Goal: Navigation & Orientation: Find specific page/section

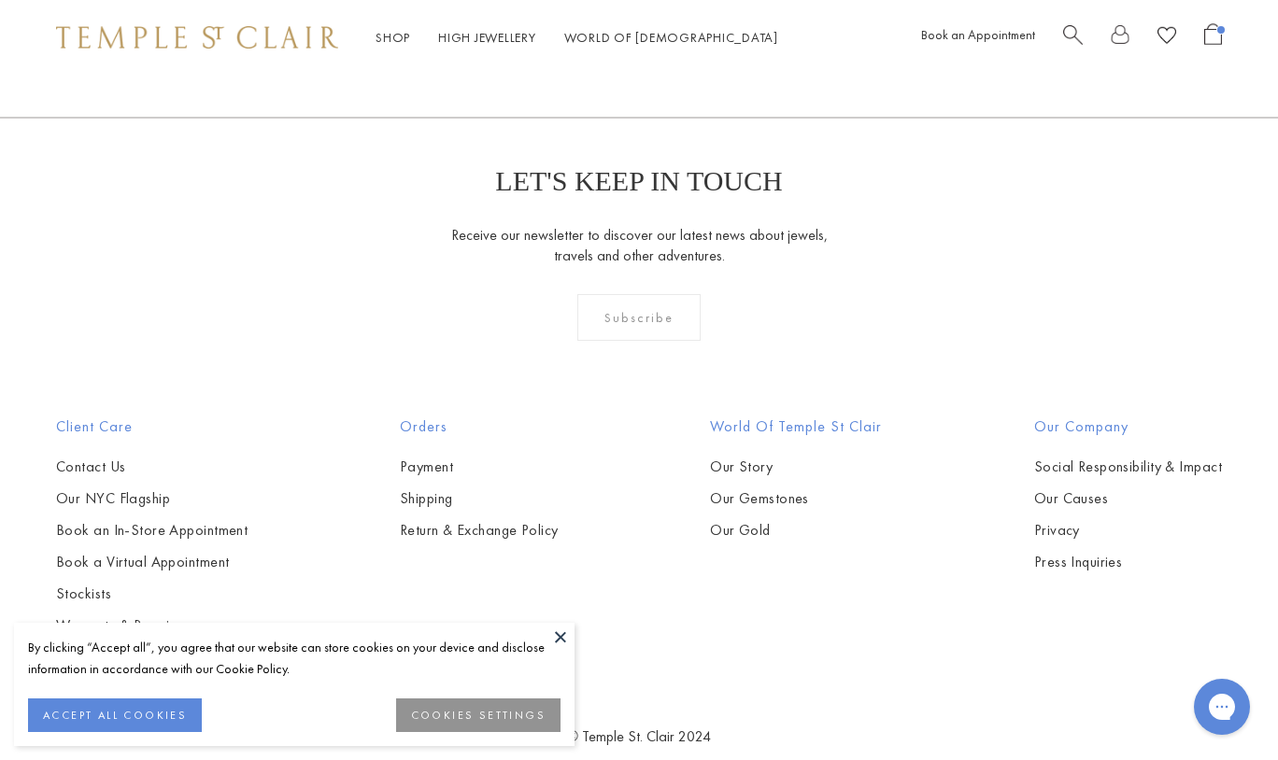
scroll to position [2397, 0]
click at [560, 642] on button at bounding box center [560, 637] width 28 height 28
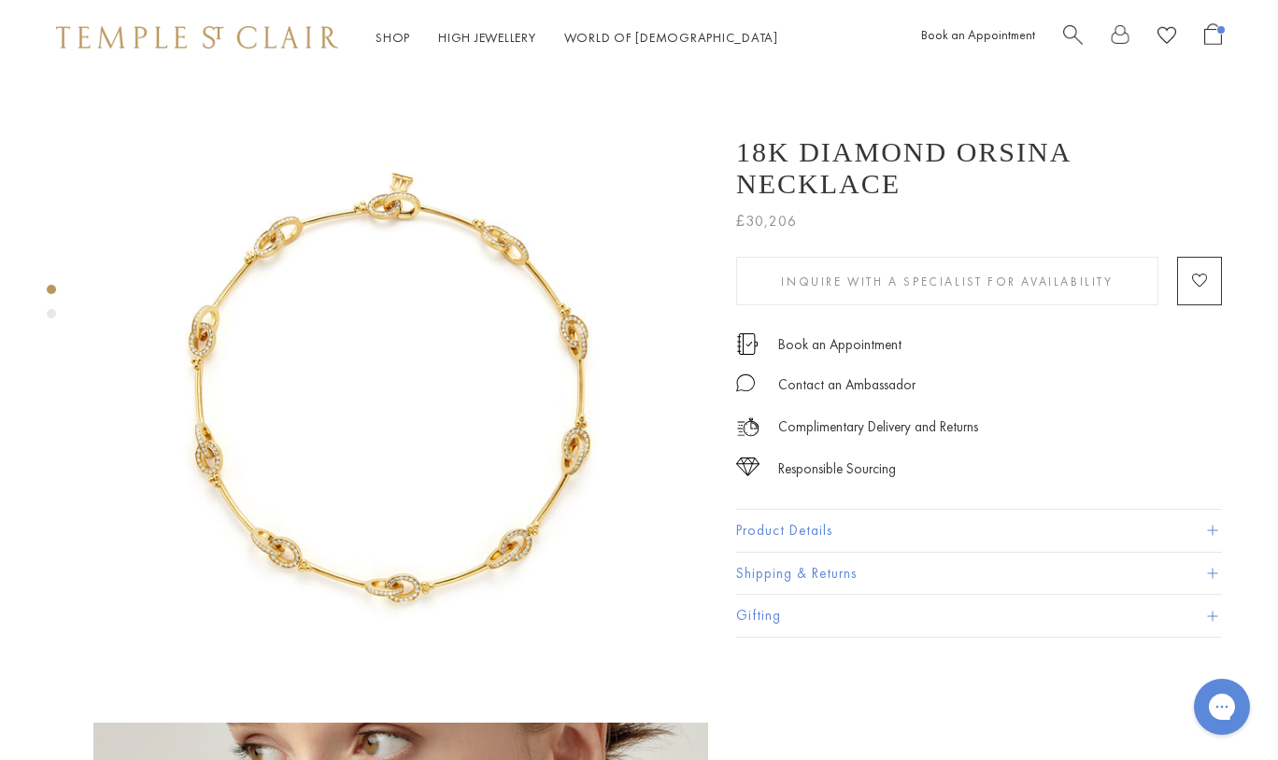
scroll to position [-11, 0]
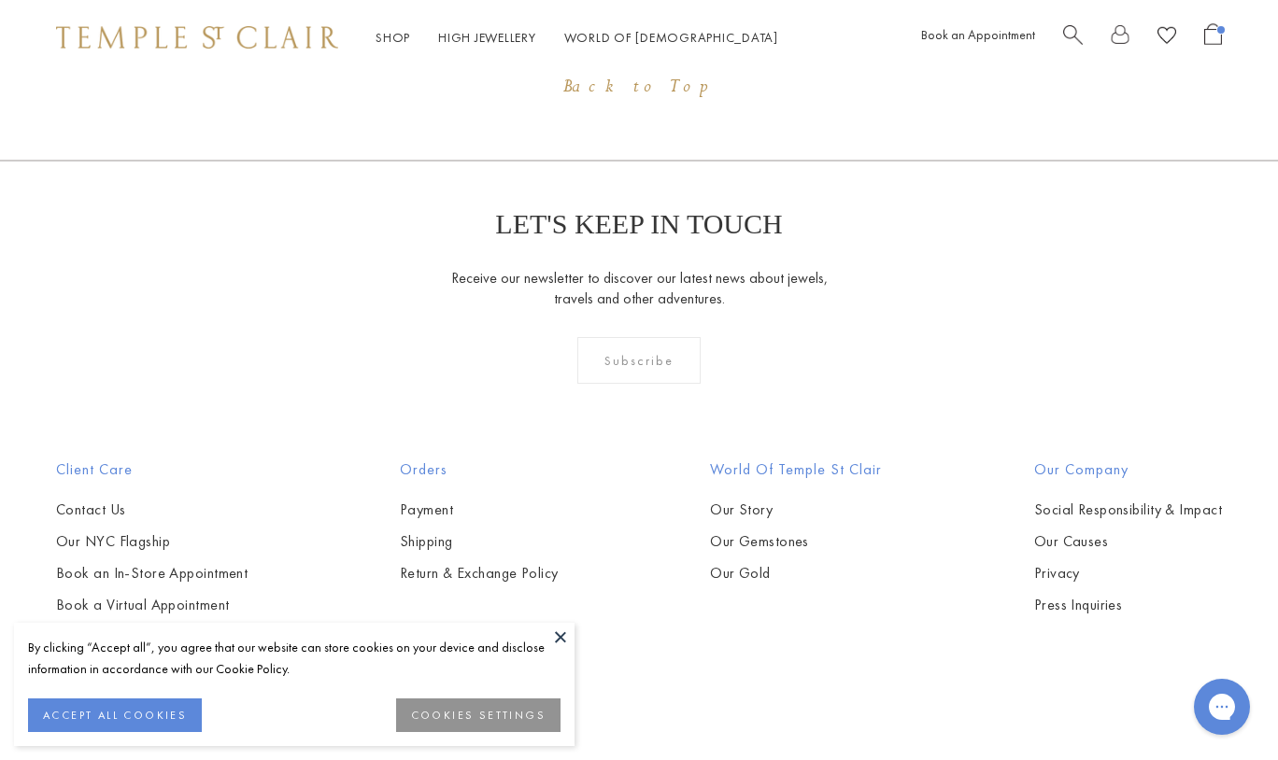
scroll to position [2238, 0]
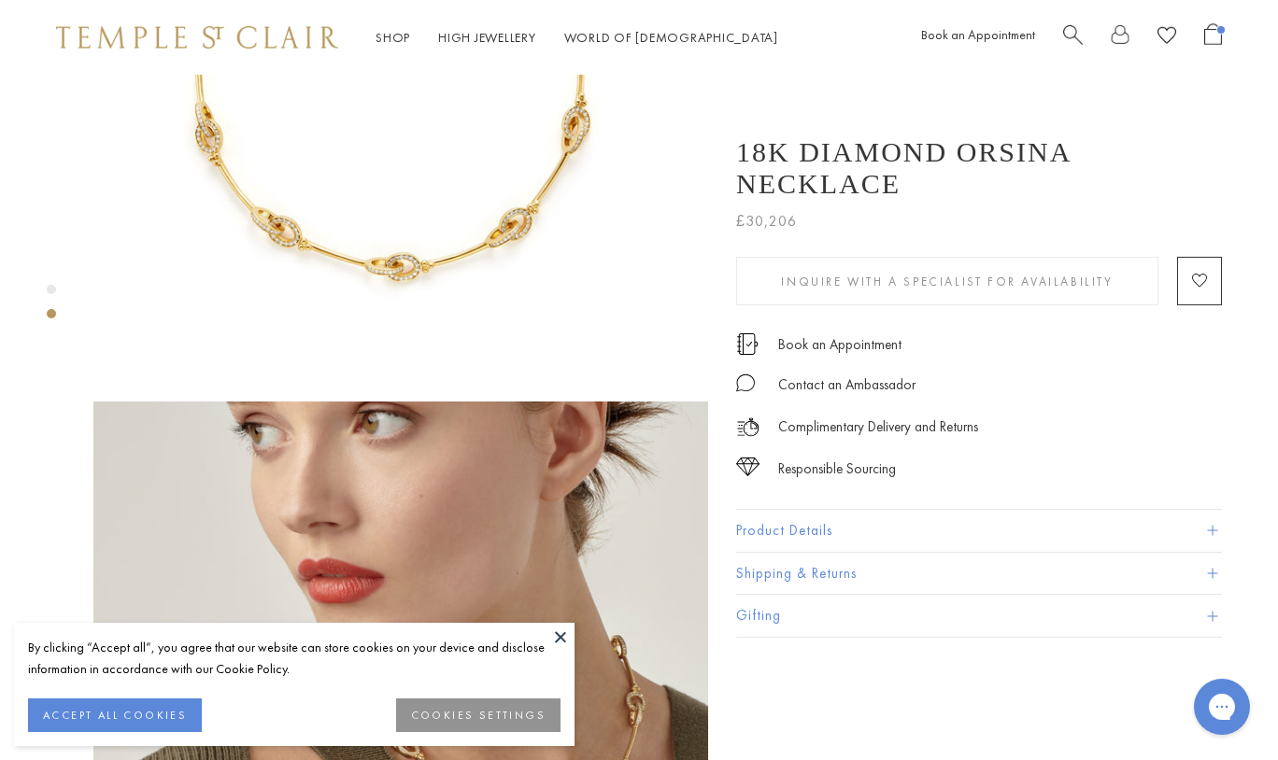
scroll to position [339, 0]
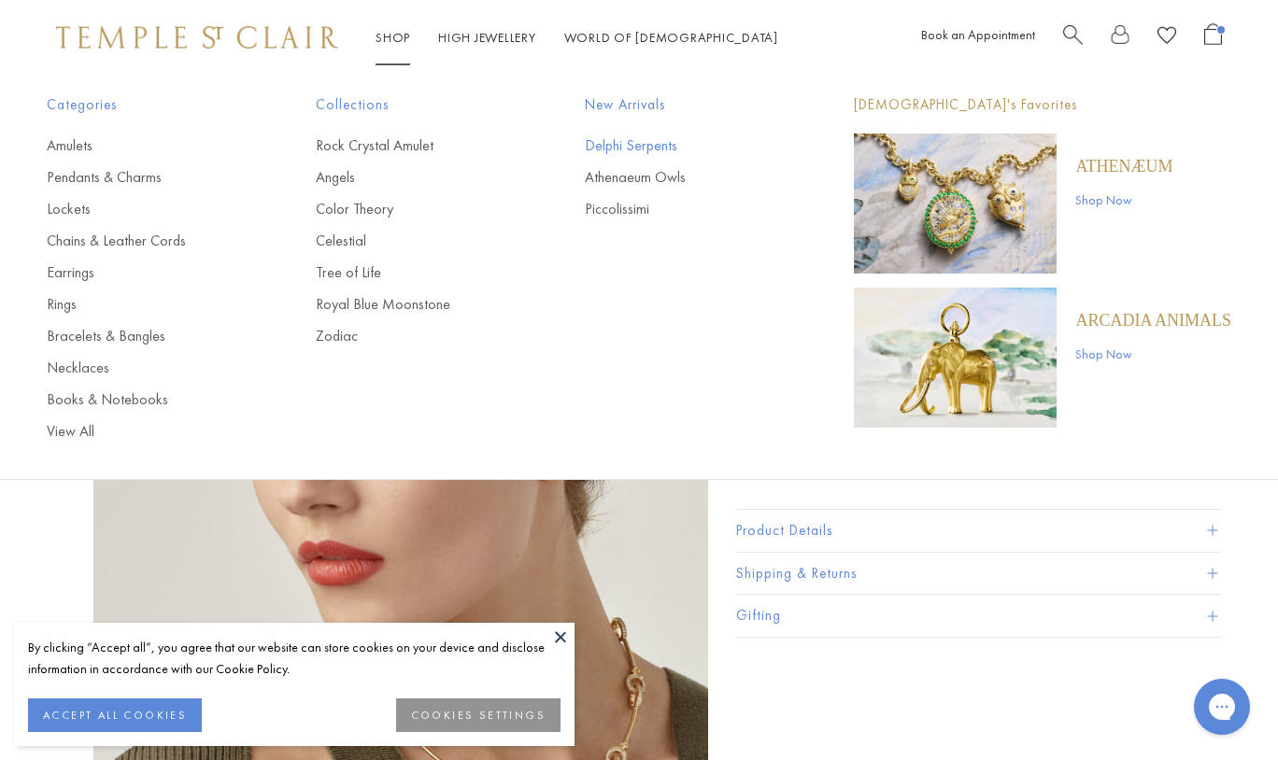
click at [656, 142] on link "Delphi Serpents" at bounding box center [682, 145] width 194 height 21
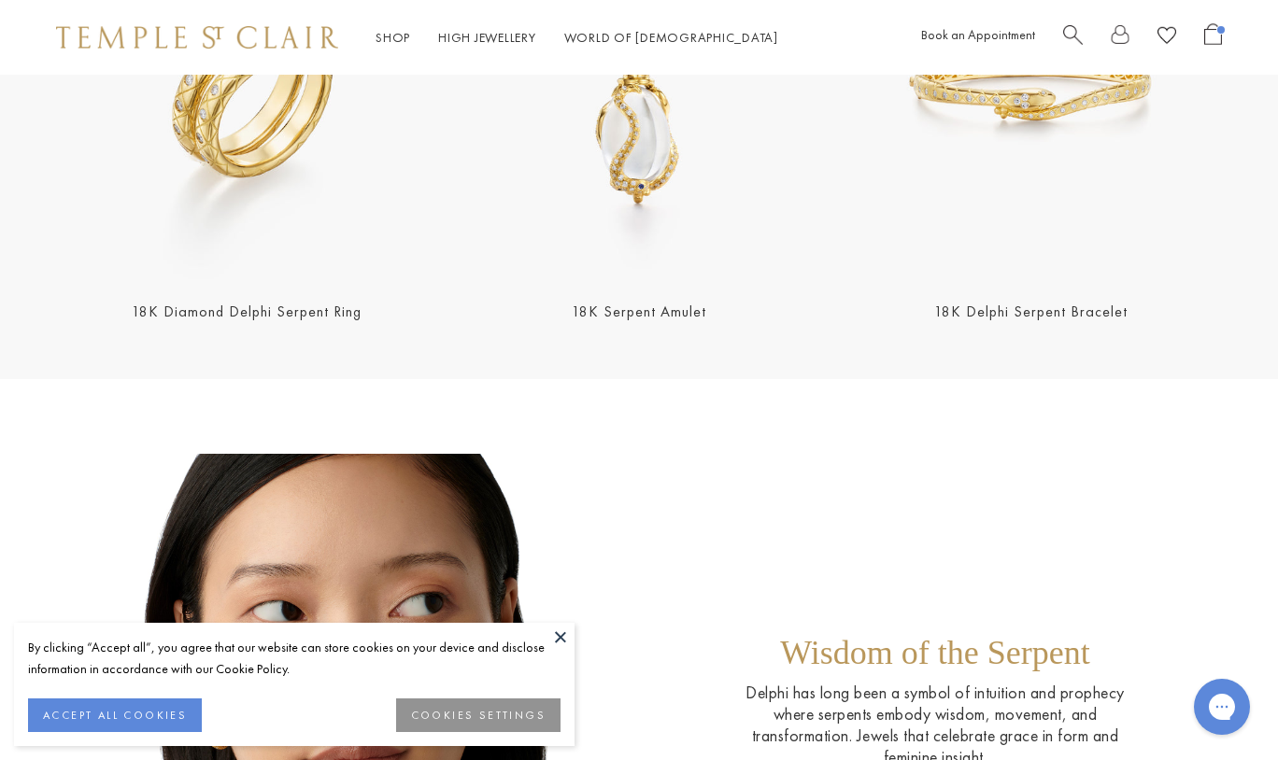
scroll to position [752, 0]
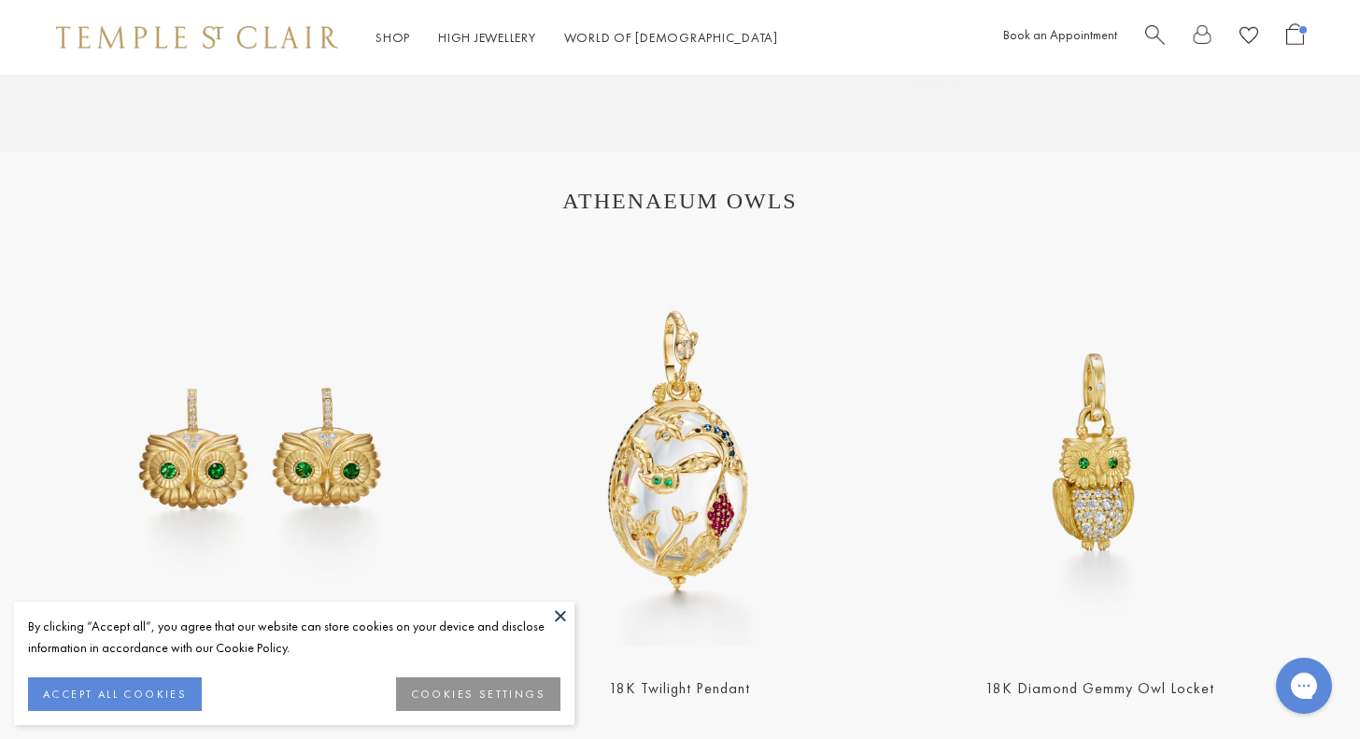
scroll to position [2125, 0]
